Goal: Information Seeking & Learning: Check status

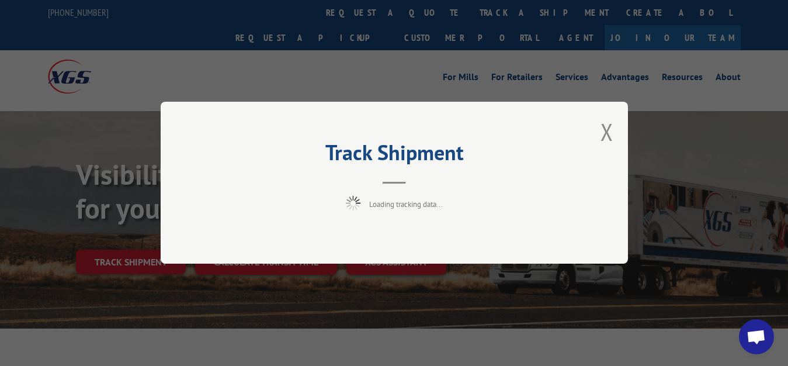
scroll to position [60, 0]
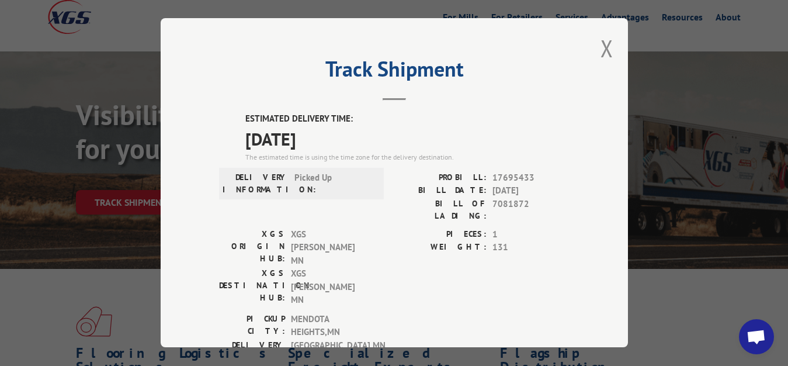
drag, startPoint x: 592, startPoint y: 47, endPoint x: 580, endPoint y: 59, distance: 16.9
click at [600, 48] on button "Close modal" at bounding box center [606, 48] width 13 height 31
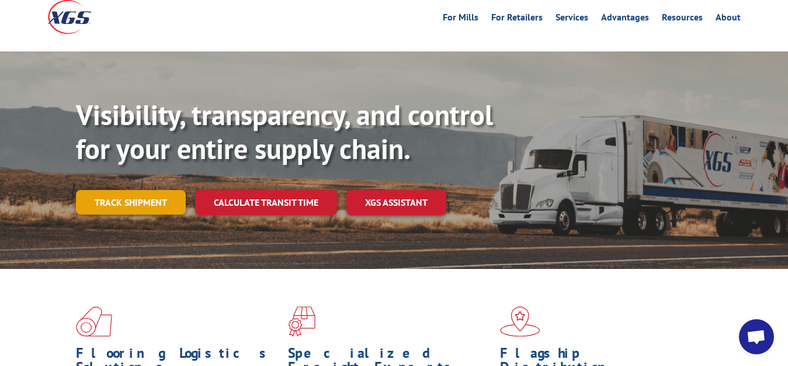
click at [154, 190] on link "Track shipment" at bounding box center [131, 202] width 110 height 25
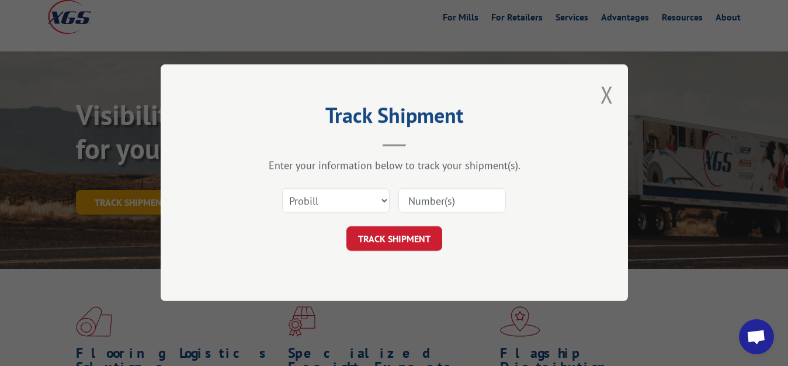
scroll to position [0, 0]
click at [282, 189] on select "Select category... Probill BOL PO" at bounding box center [335, 201] width 107 height 25
select select "bol"
click option "BOL" at bounding box center [0, 0] width 0 height 0
drag, startPoint x: 420, startPoint y: 199, endPoint x: 415, endPoint y: 131, distance: 67.4
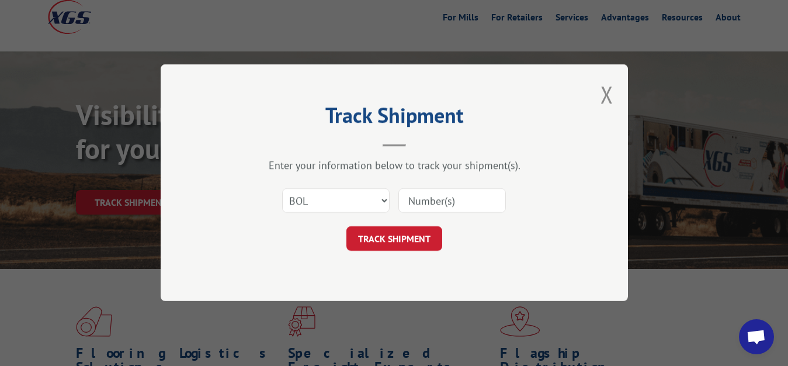
click at [420, 196] on input at bounding box center [451, 201] width 107 height 25
type input "7081870"
click button "TRACK SHIPMENT" at bounding box center [394, 239] width 96 height 25
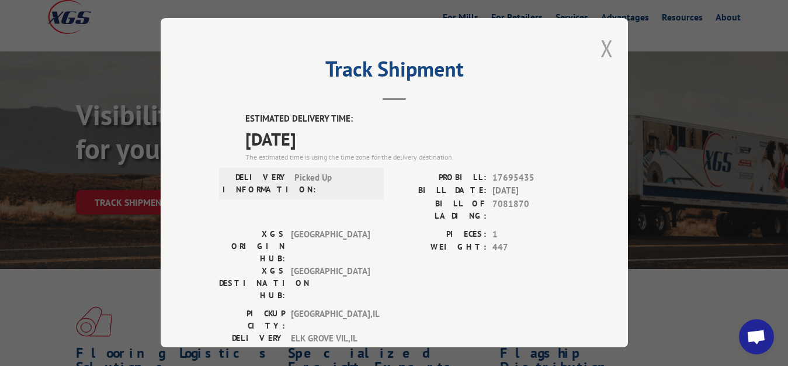
click at [600, 45] on button "Close modal" at bounding box center [606, 48] width 13 height 31
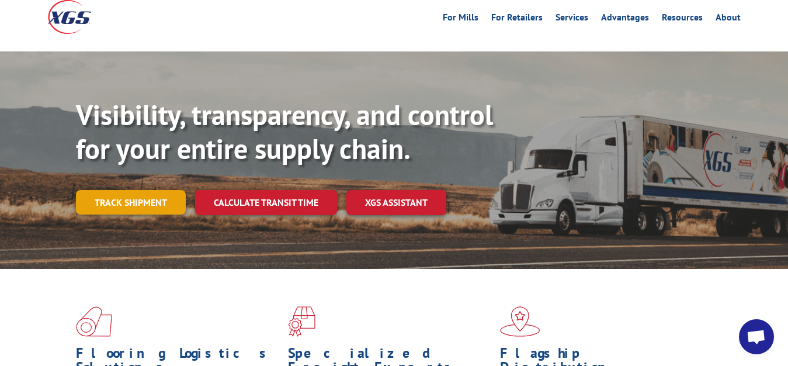
click at [119, 190] on link "Track shipment" at bounding box center [131, 202] width 110 height 25
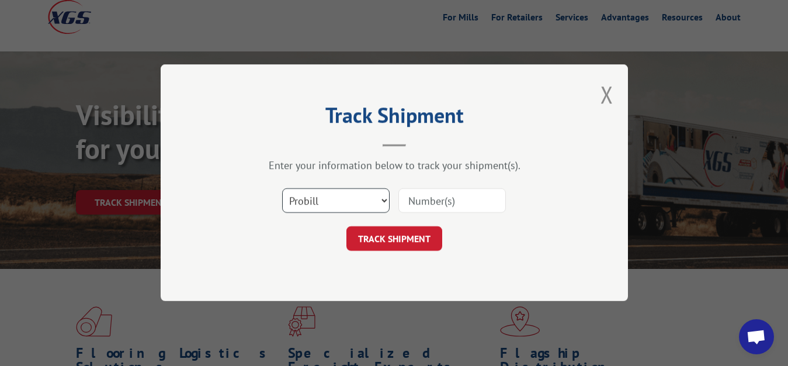
click at [282, 189] on select "Select category... Probill BOL PO" at bounding box center [335, 201] width 107 height 25
select select "bol"
click option "BOL" at bounding box center [0, 0] width 0 height 0
drag, startPoint x: 440, startPoint y: 207, endPoint x: 429, endPoint y: 144, distance: 63.9
click at [440, 206] on input at bounding box center [451, 201] width 107 height 25
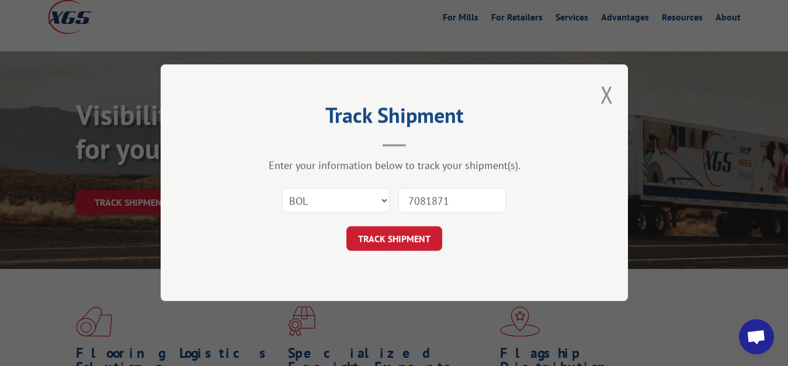
type input "7081871"
click button "TRACK SHIPMENT" at bounding box center [394, 239] width 96 height 25
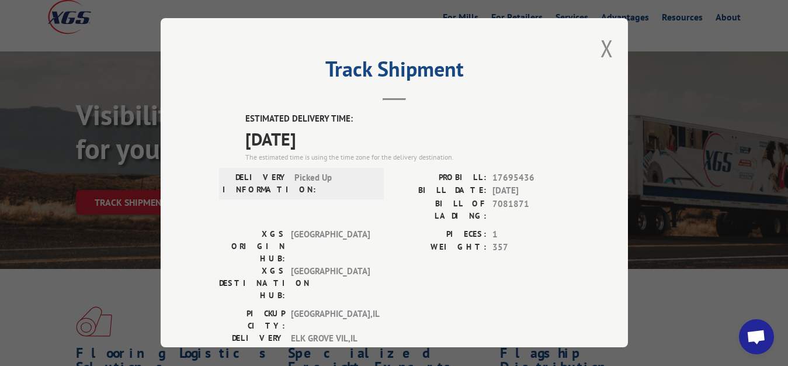
drag, startPoint x: 597, startPoint y: 46, endPoint x: 513, endPoint y: 95, distance: 97.3
click at [600, 46] on button "Close modal" at bounding box center [606, 48] width 13 height 31
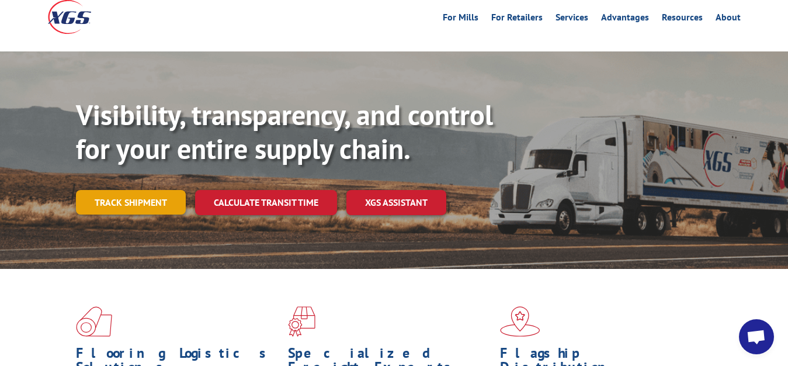
click at [104, 190] on link "Track shipment" at bounding box center [131, 202] width 110 height 25
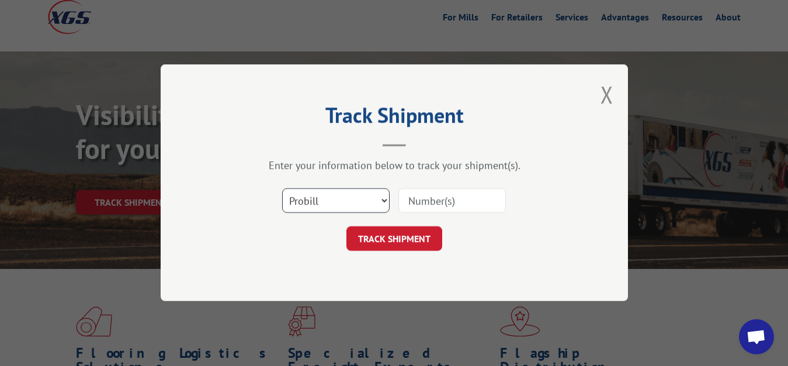
click at [282, 189] on select "Select category... Probill BOL PO" at bounding box center [335, 201] width 107 height 25
select select "bol"
click option "BOL" at bounding box center [0, 0] width 0 height 0
click at [414, 197] on input at bounding box center [451, 201] width 107 height 25
type input "7081873"
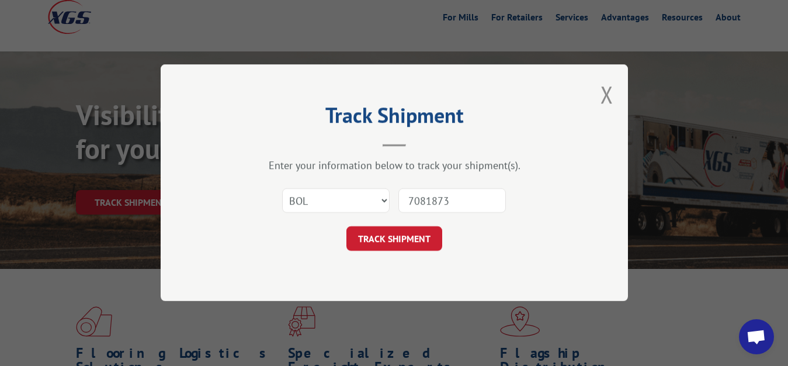
click button "TRACK SHIPMENT" at bounding box center [394, 239] width 96 height 25
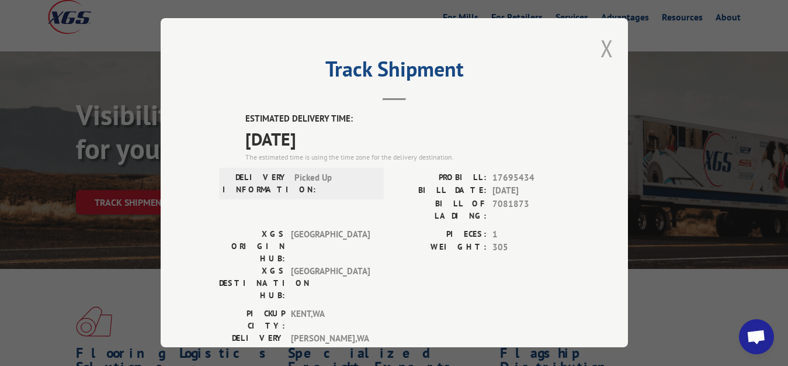
click at [600, 44] on button "Close modal" at bounding box center [606, 48] width 13 height 31
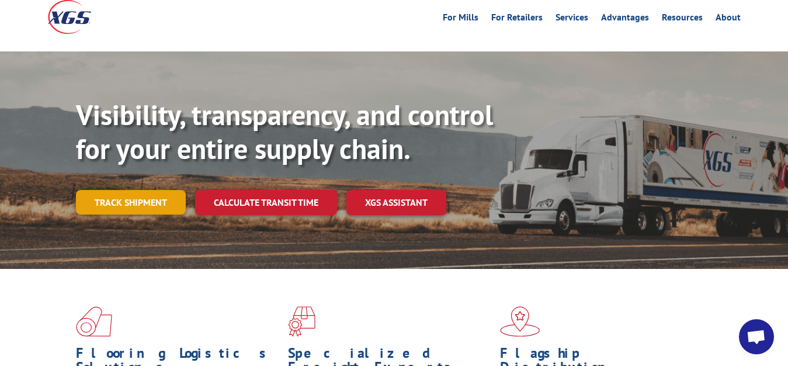
click at [113, 190] on link "Track shipment" at bounding box center [131, 202] width 110 height 25
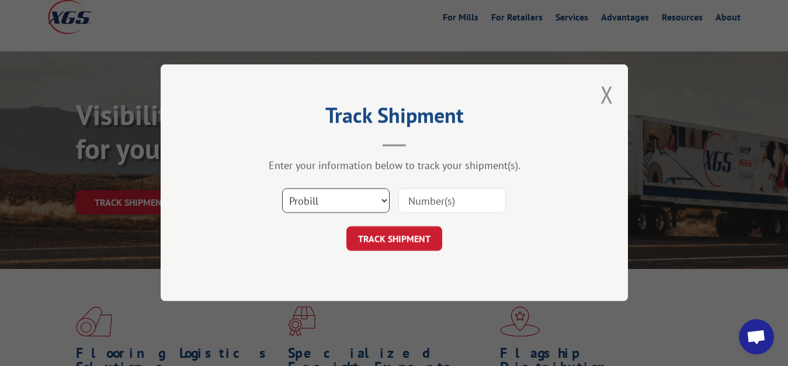
click at [282, 189] on select "Select category... Probill BOL PO" at bounding box center [335, 201] width 107 height 25
select select "bol"
click option "BOL" at bounding box center [0, 0] width 0 height 0
click at [429, 199] on input at bounding box center [451, 201] width 107 height 25
